Goal: Navigation & Orientation: Find specific page/section

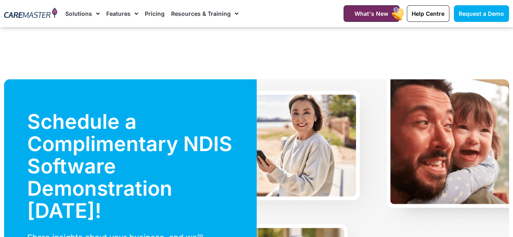
scroll to position [2669, 0]
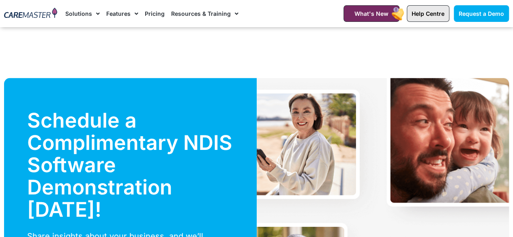
click at [429, 13] on span "Help Centre" at bounding box center [428, 13] width 33 height 7
